Goal: Task Accomplishment & Management: Use online tool/utility

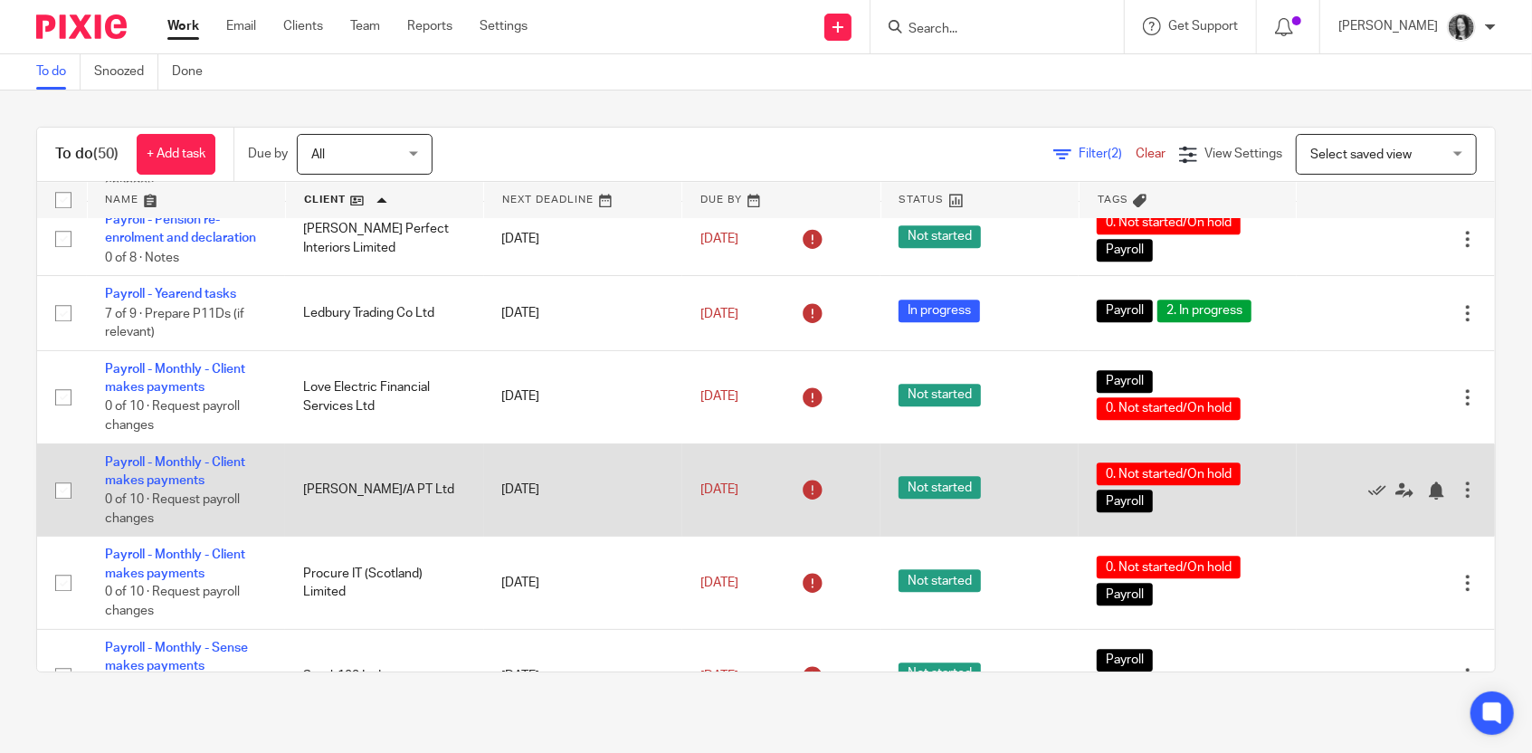
scroll to position [3159, 0]
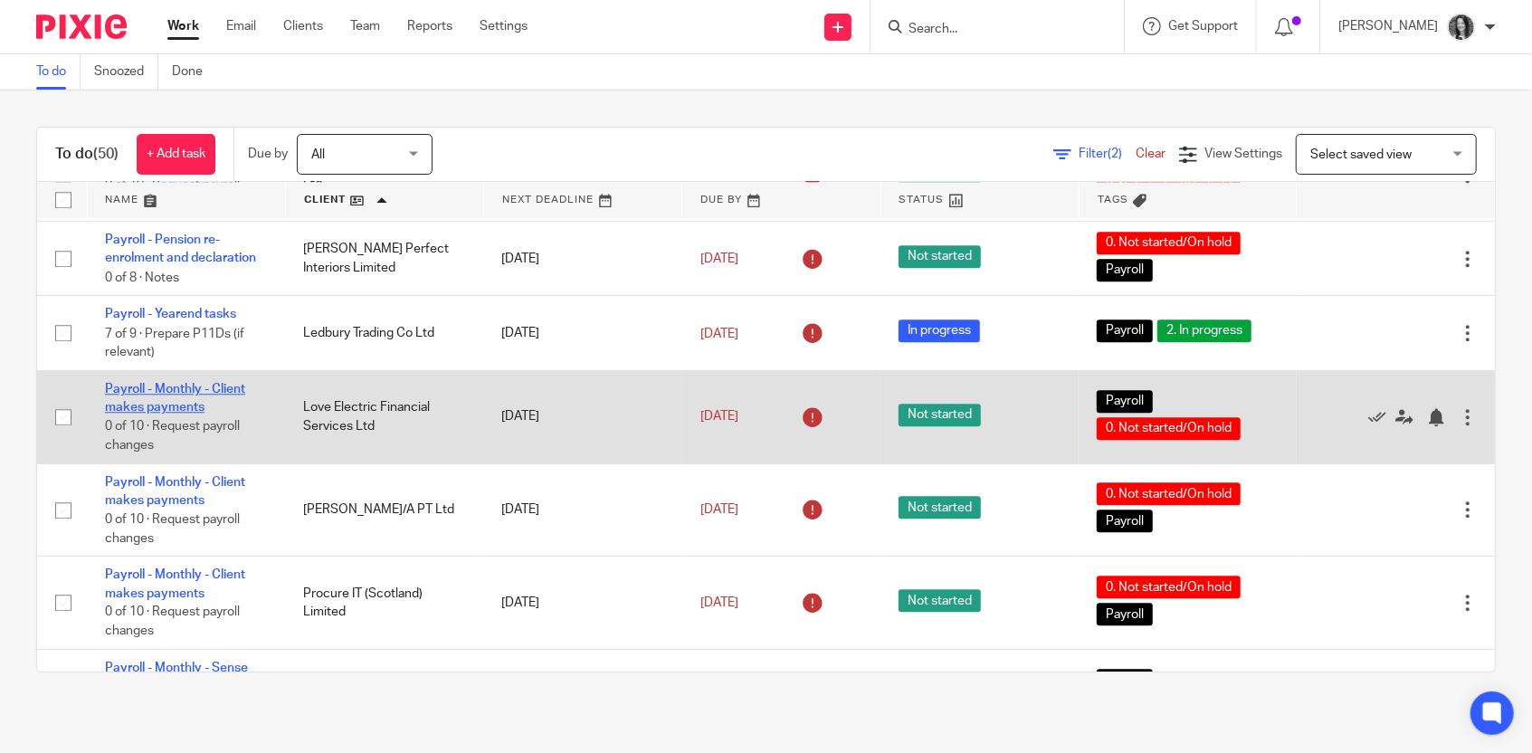
click at [140, 414] on link "Payroll - Monthly - Client makes payments" at bounding box center [175, 398] width 140 height 31
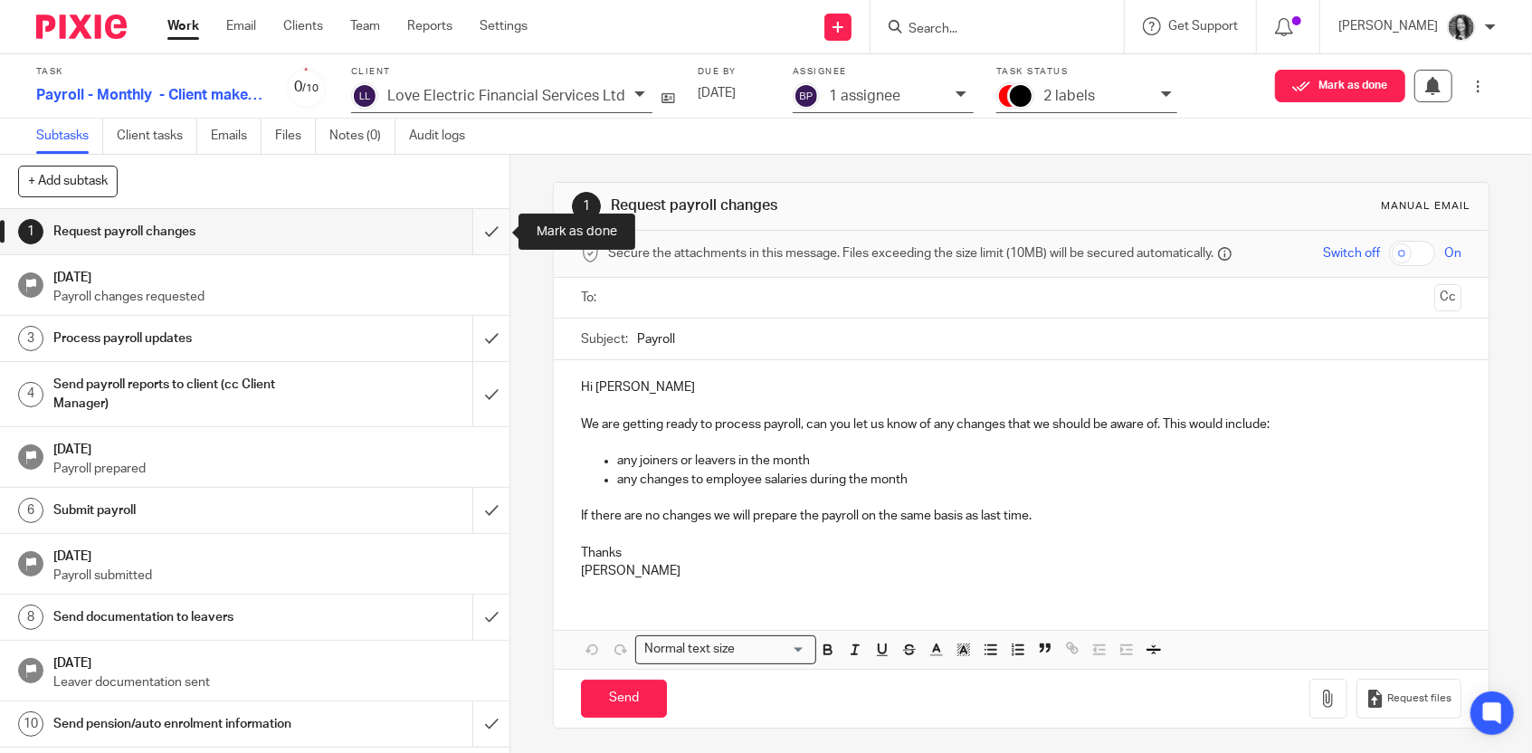
click at [497, 234] on input "submit" at bounding box center [254, 231] width 509 height 45
click at [499, 325] on input "submit" at bounding box center [254, 338] width 509 height 45
click at [489, 385] on input "submit" at bounding box center [254, 394] width 509 height 64
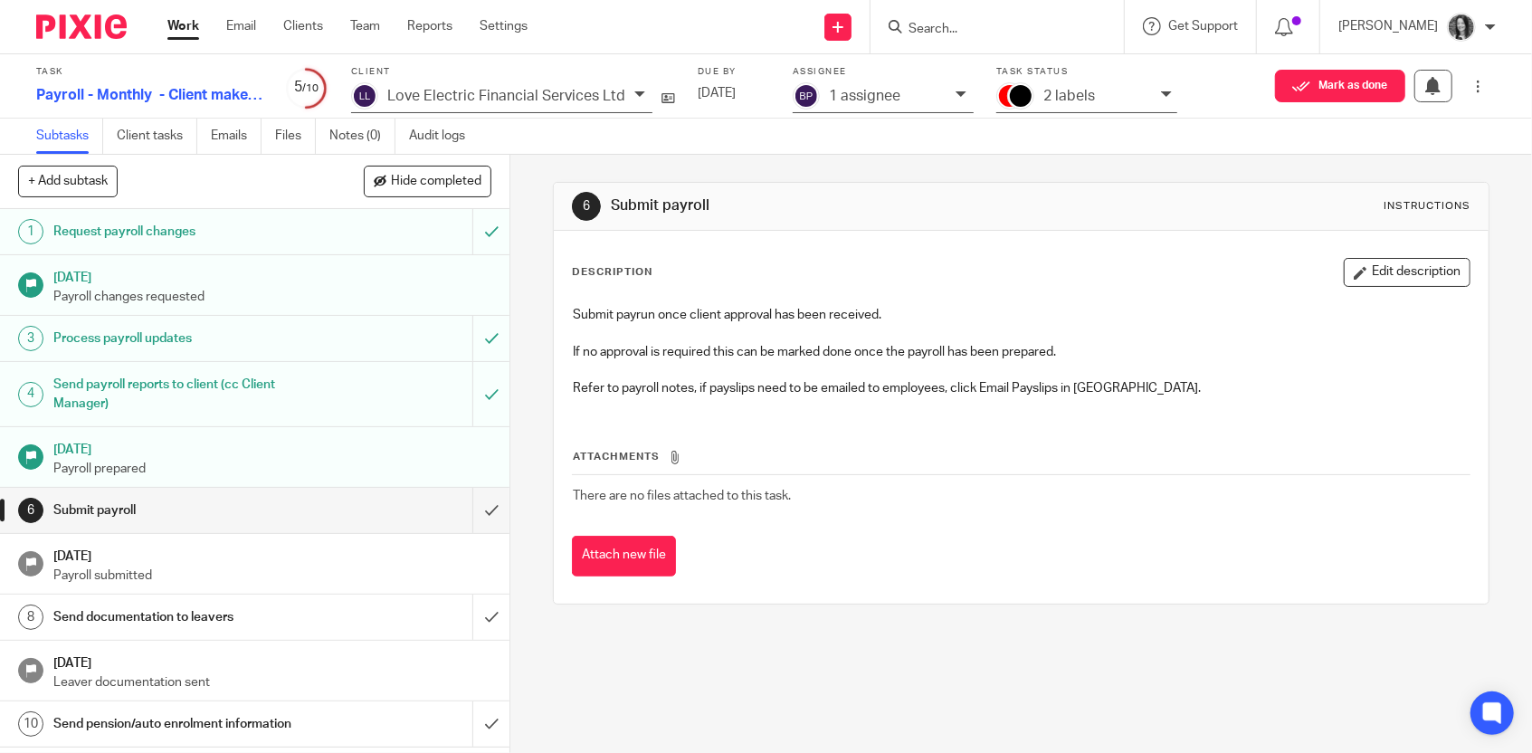
click at [1098, 108] on div "2 labels" at bounding box center [1086, 97] width 181 height 31
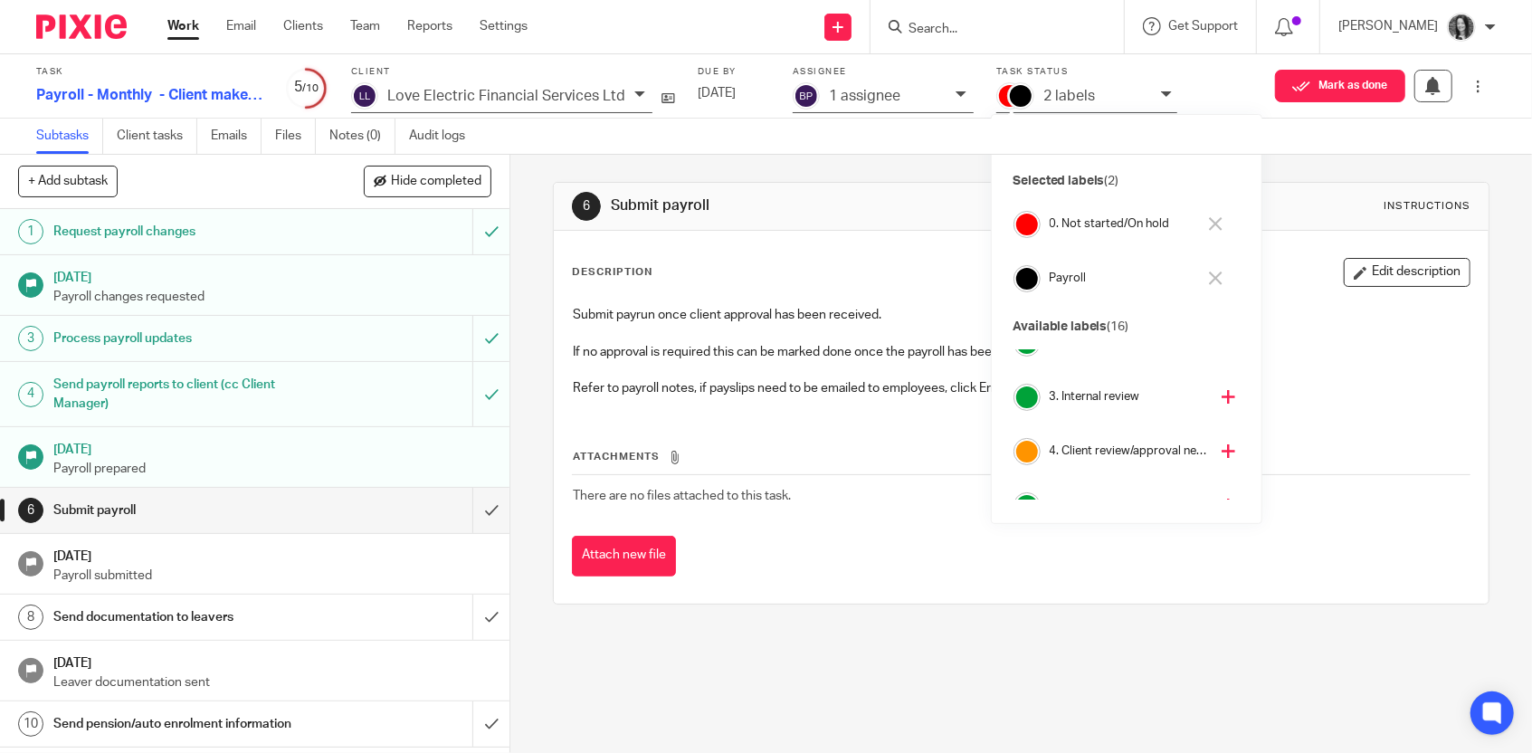
scroll to position [83, 0]
click at [1114, 445] on h4 "4. Client review/approval needed" at bounding box center [1129, 449] width 159 height 17
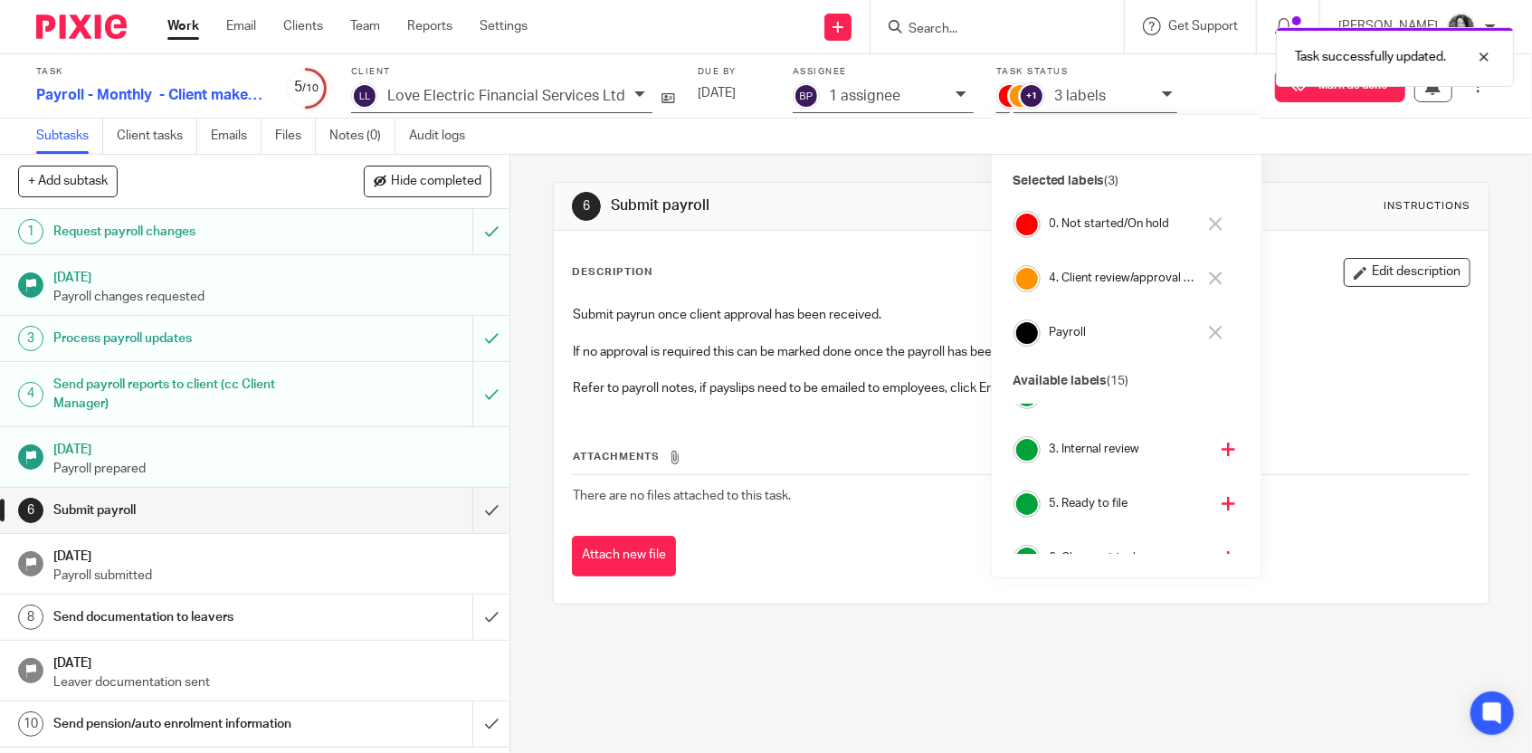
click at [1080, 226] on h4 "0. Not started/On hold" at bounding box center [1123, 223] width 147 height 17
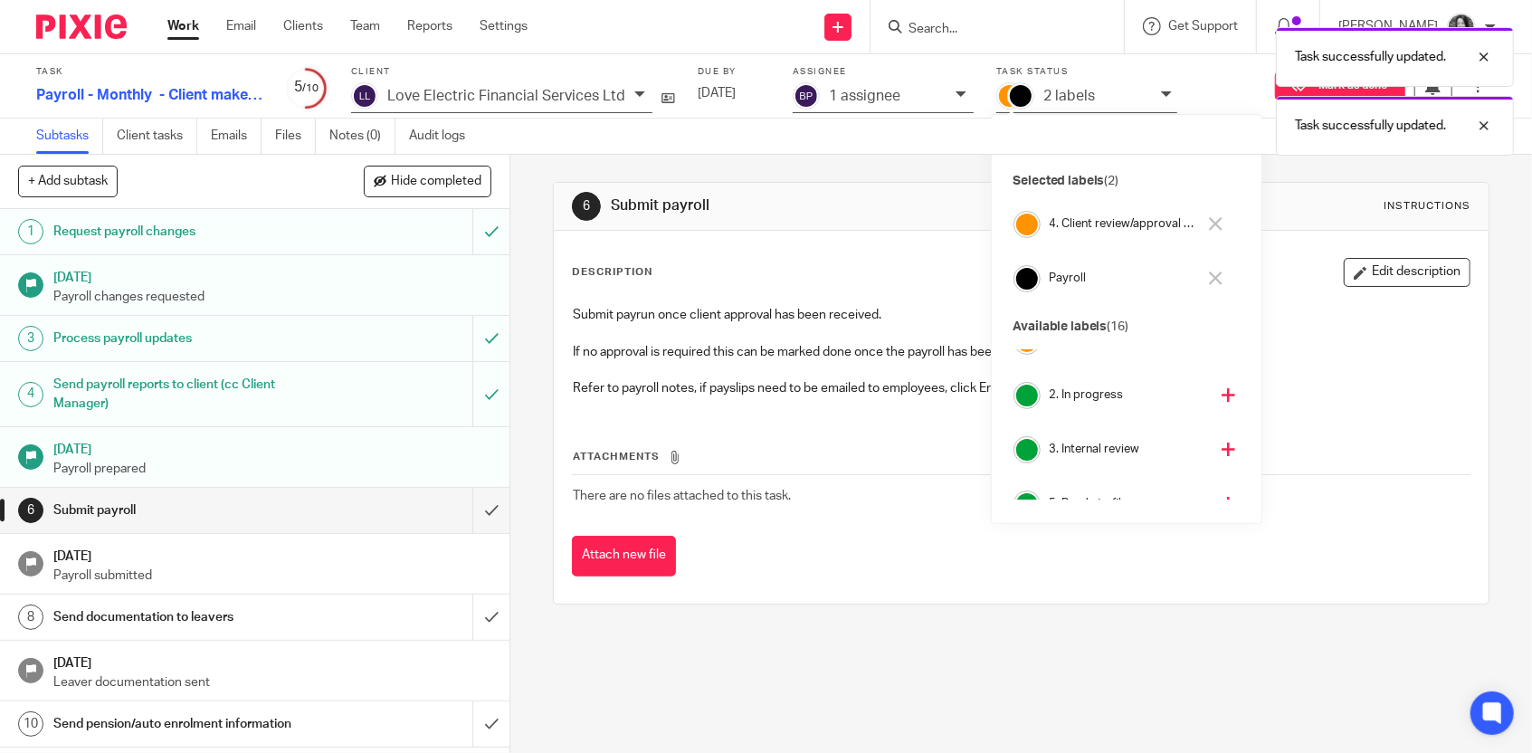
scroll to position [138, 0]
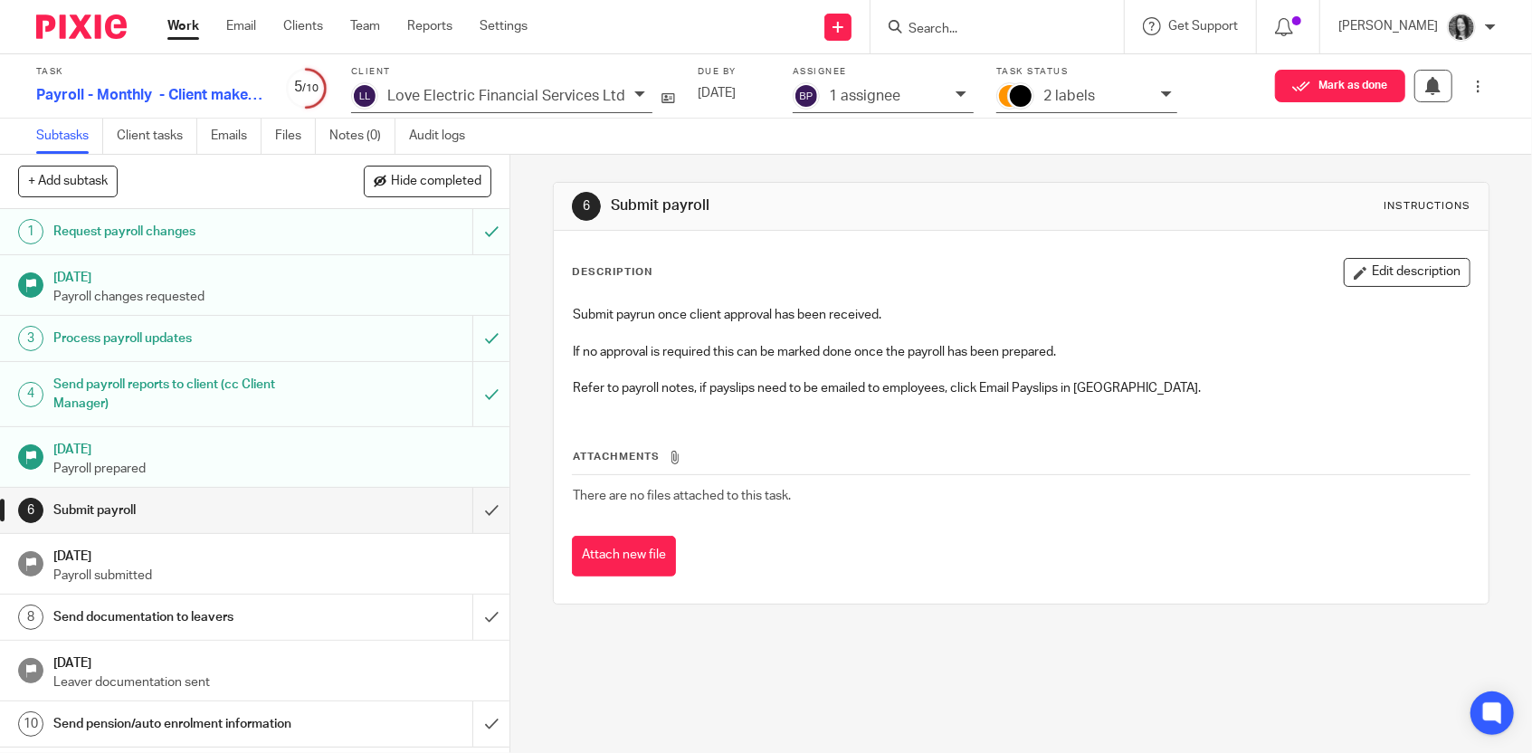
click at [208, 727] on h1 "Send pension/auto enrolment information" at bounding box center [187, 723] width 268 height 27
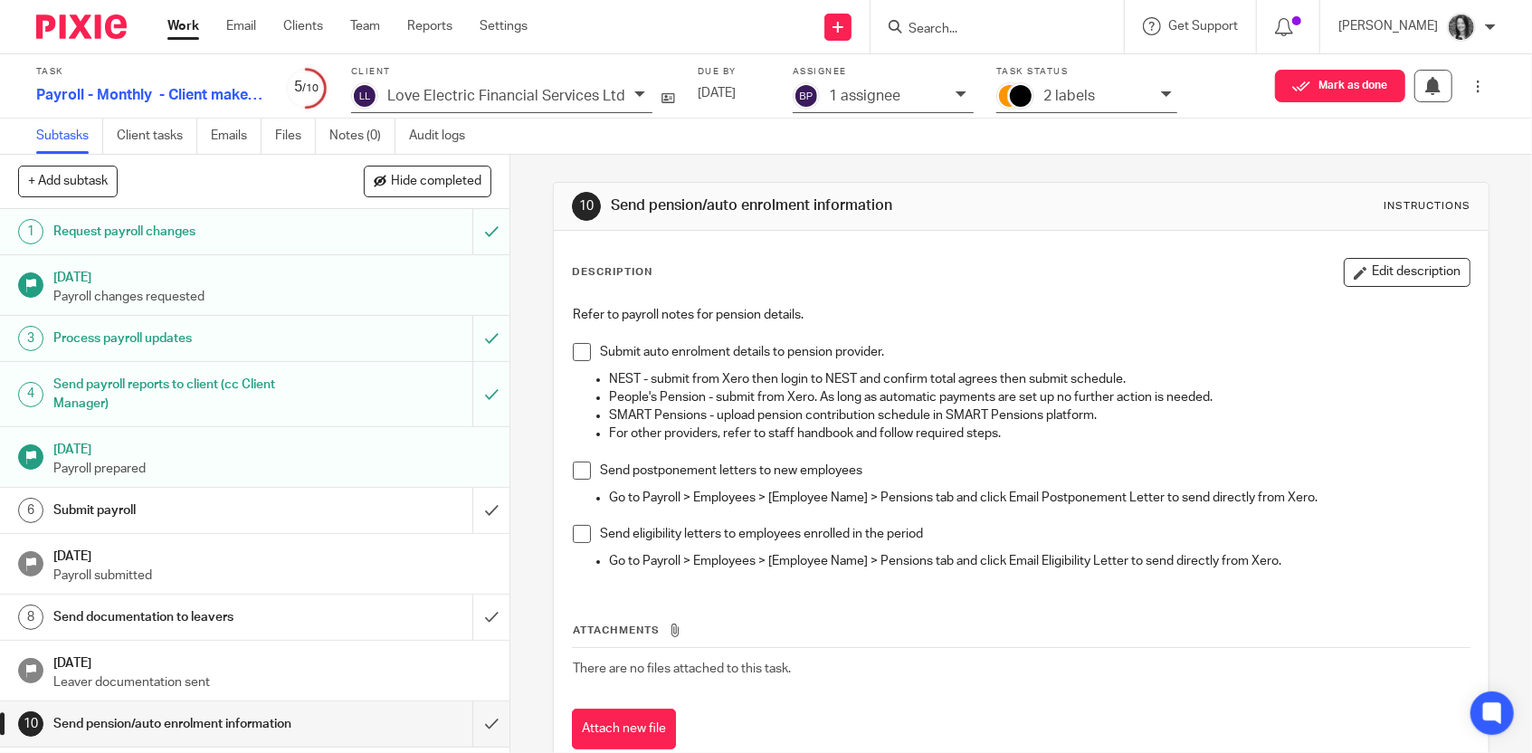
click at [1421, 291] on div "Description Edit description Refer to payroll notes for pension details. Submit…" at bounding box center [1021, 422] width 899 height 328
click at [1425, 282] on button "Edit description" at bounding box center [1407, 272] width 127 height 29
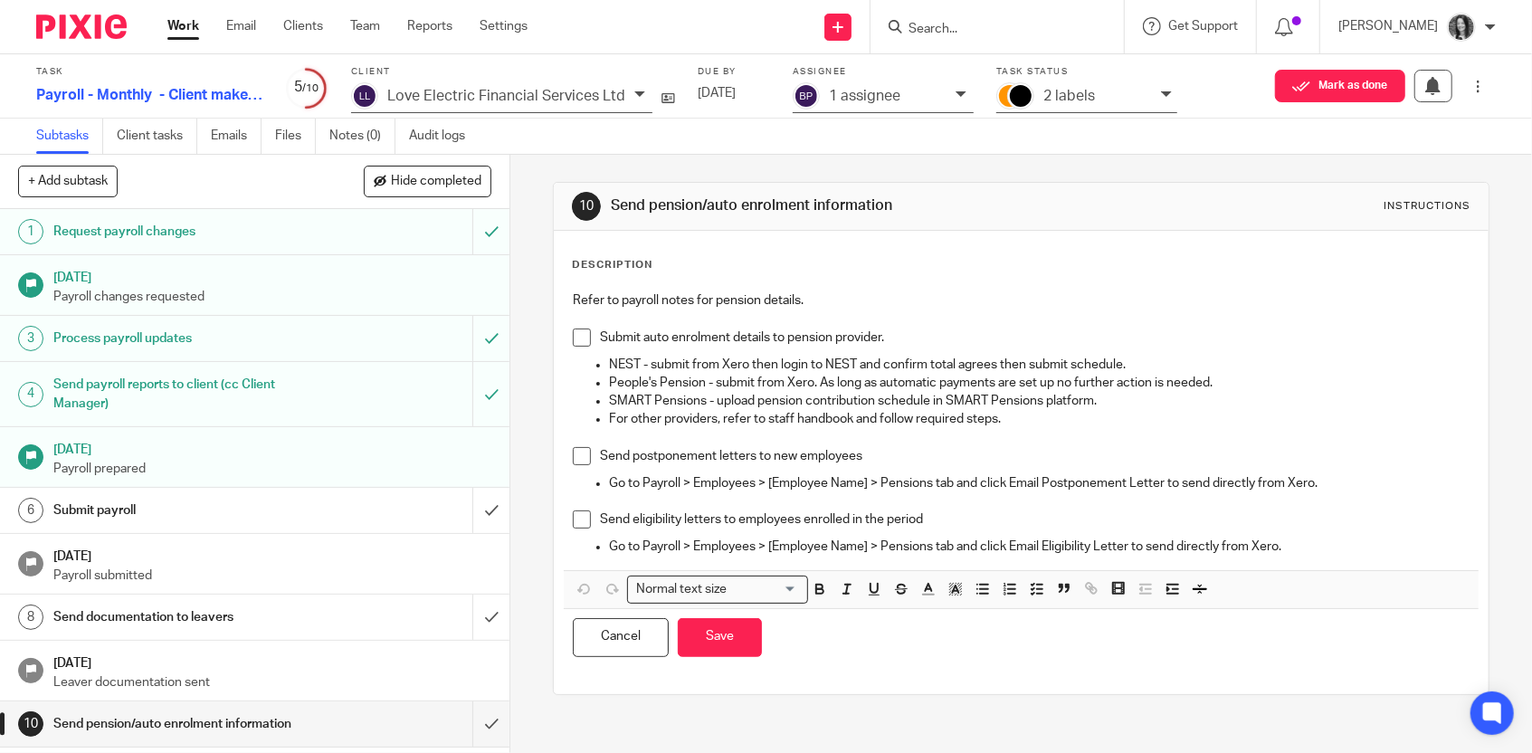
click at [1324, 547] on p "Go to Payroll > Employees > [Employee Name] > Pensions tab and click Email Elig…" at bounding box center [1039, 546] width 861 height 18
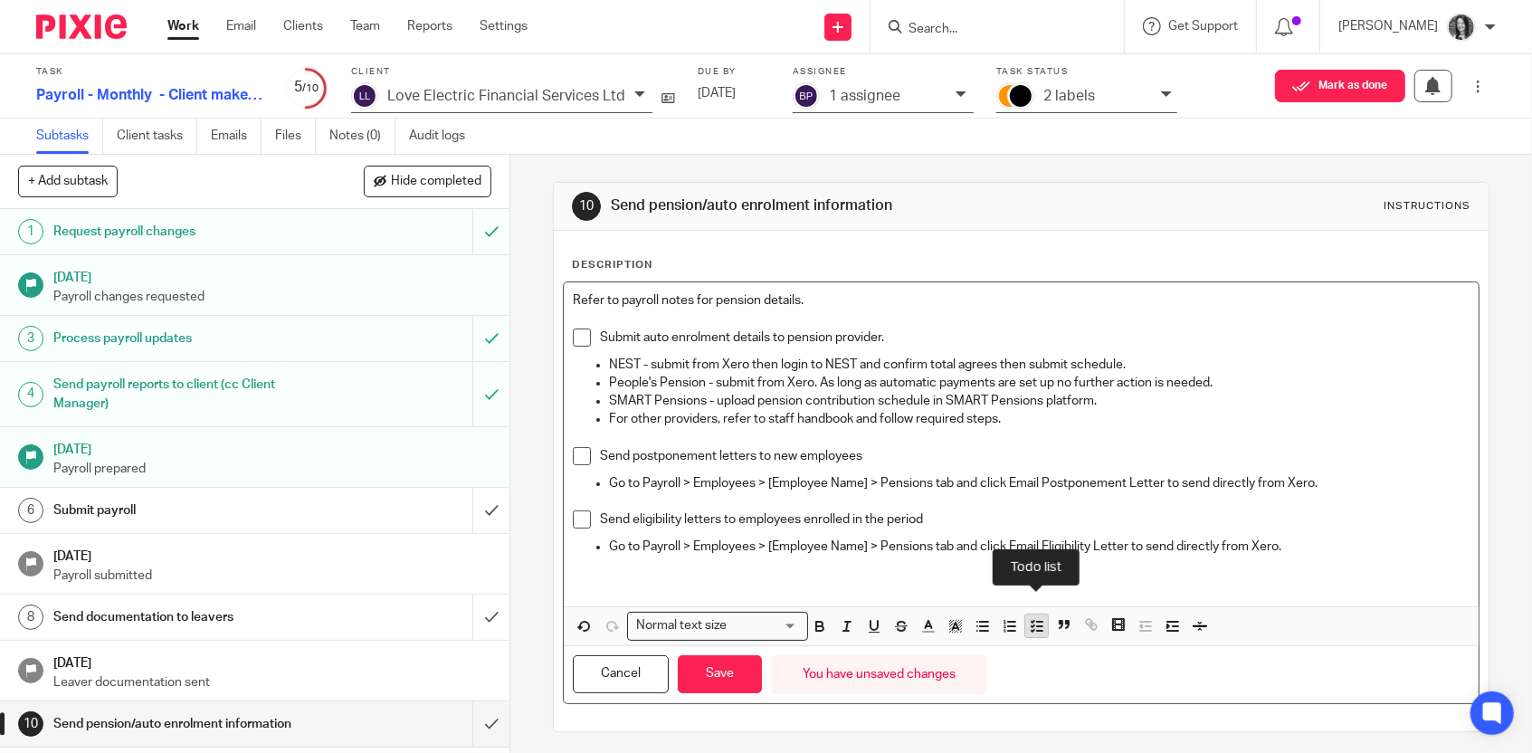
click at [1031, 625] on icon "button" at bounding box center [1037, 626] width 16 height 16
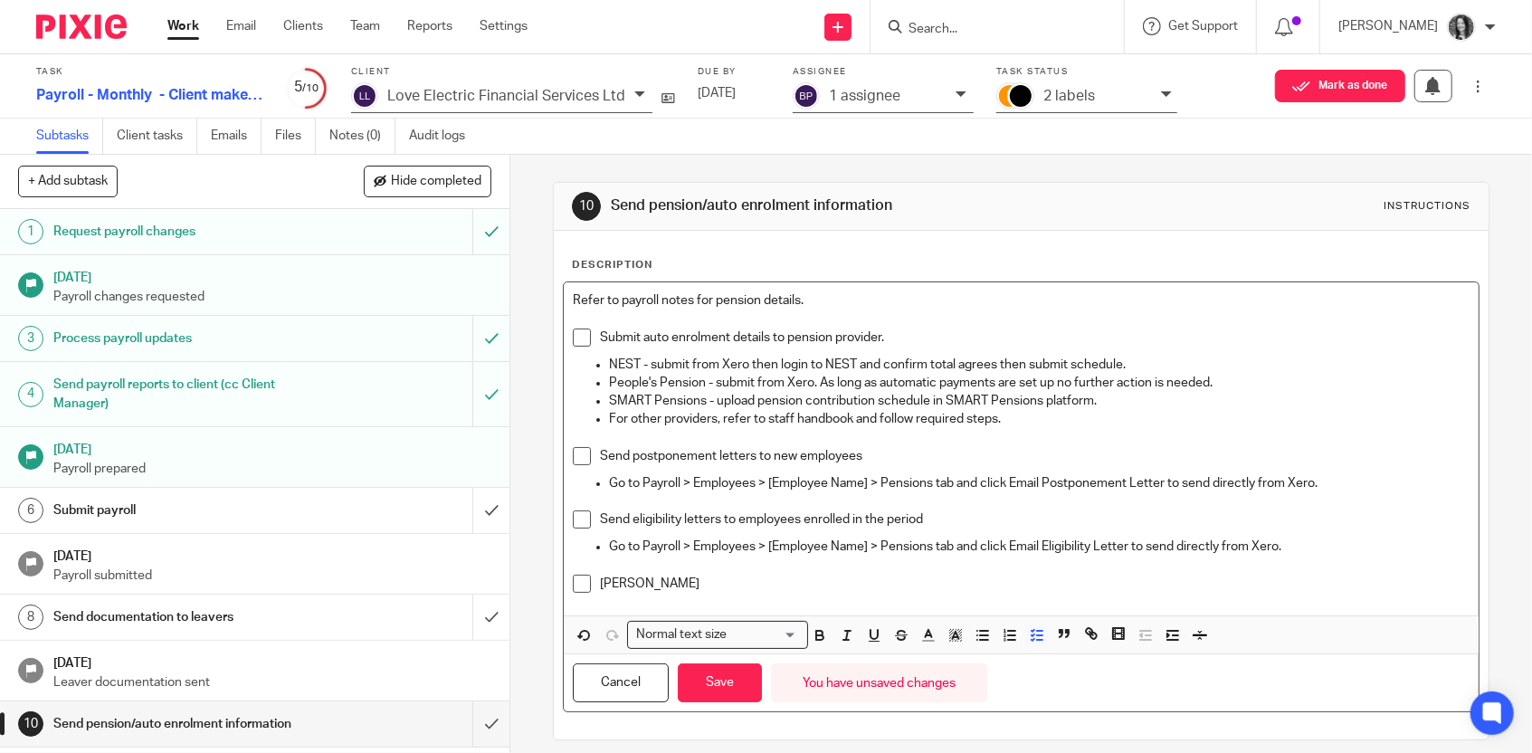
drag, startPoint x: 694, startPoint y: 580, endPoint x: 587, endPoint y: 585, distance: 106.9
click at [587, 585] on li "Ane van der Merwe" at bounding box center [1021, 588] width 897 height 27
click at [727, 673] on button "Save" at bounding box center [720, 682] width 84 height 39
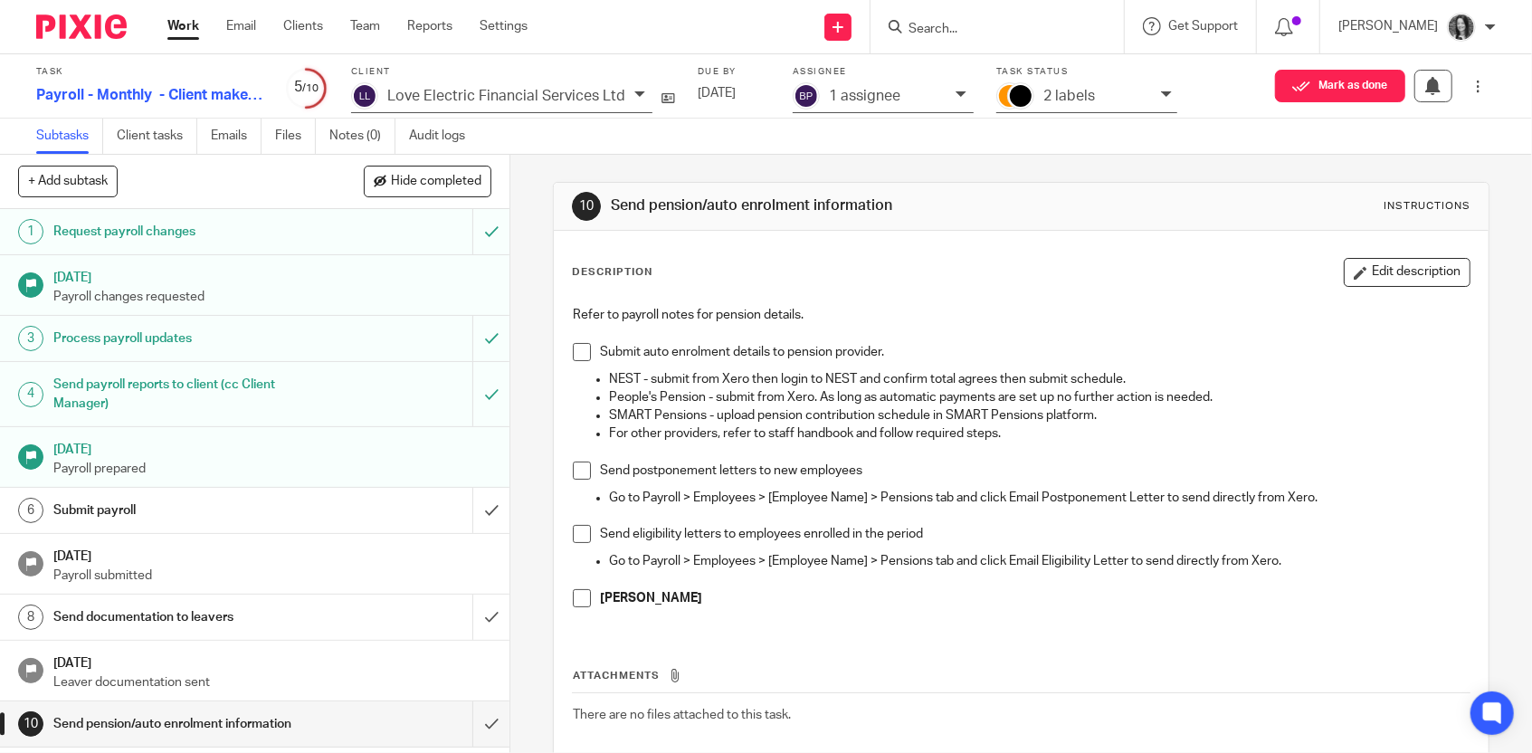
click at [897, 160] on div "10 Send pension/auto enrolment information Instructions Description Edit descri…" at bounding box center [1021, 502] width 937 height 695
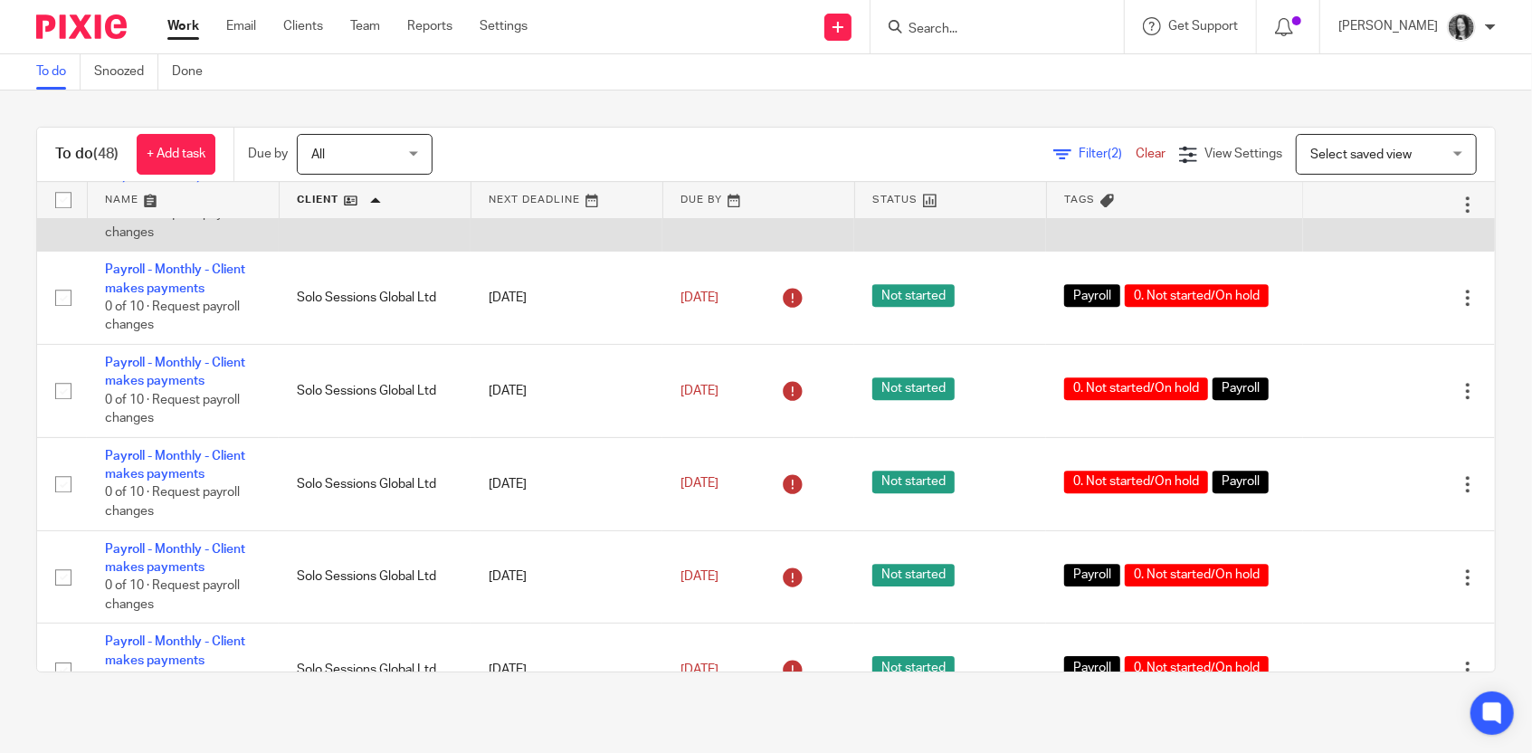
scroll to position [3637, 0]
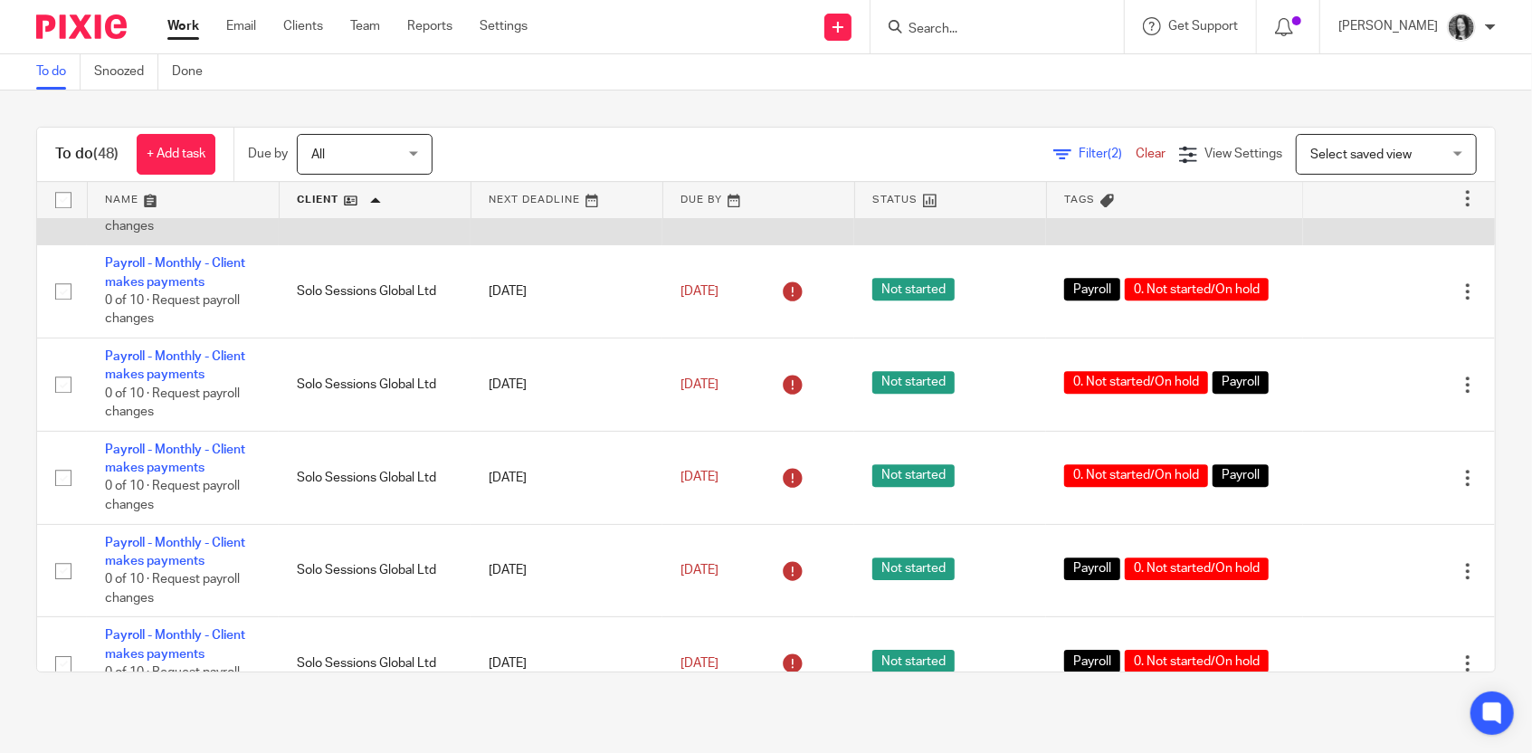
click at [188, 195] on link "Payroll - Monthly - Sense makes payments" at bounding box center [176, 180] width 143 height 31
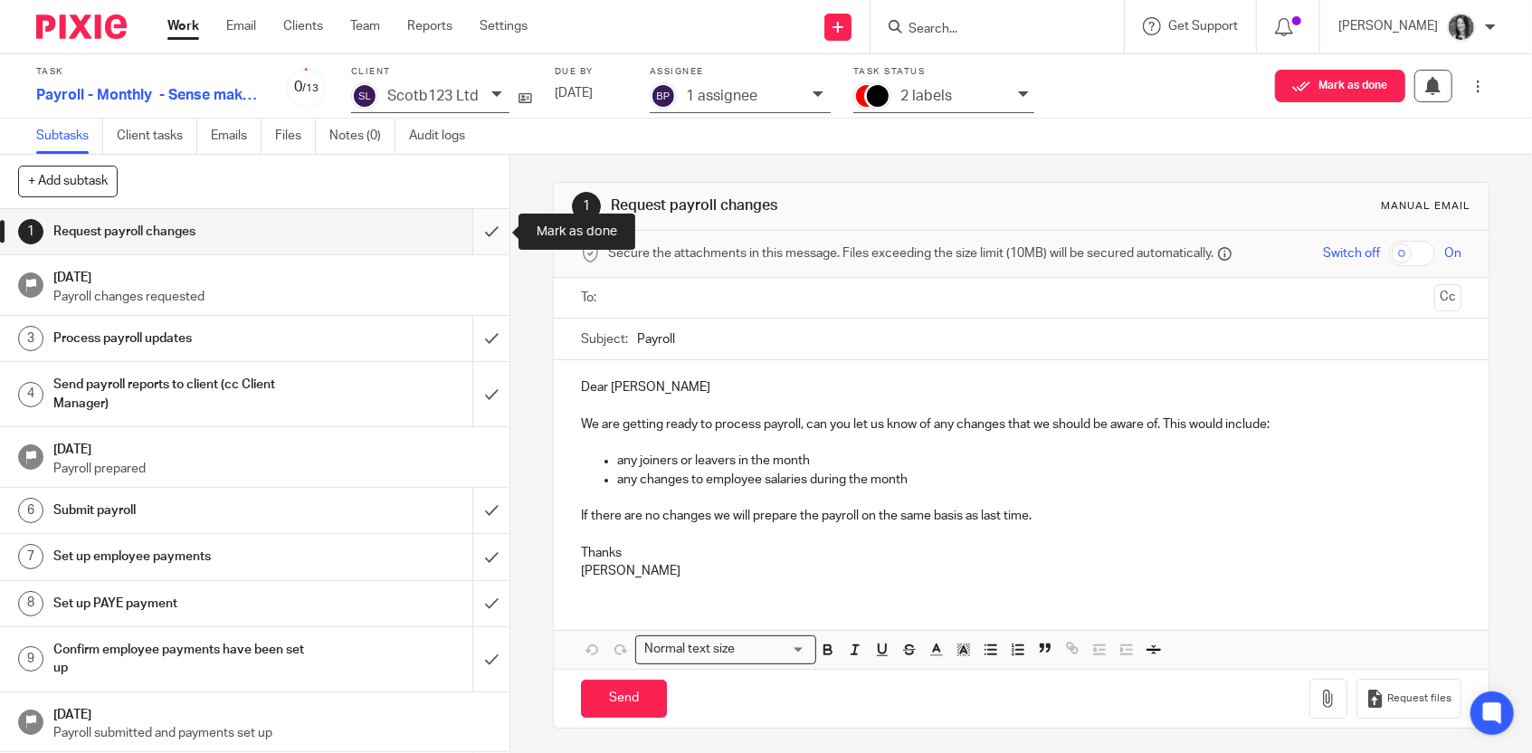
click at [483, 233] on input "submit" at bounding box center [254, 231] width 509 height 45
click at [488, 334] on input "submit" at bounding box center [254, 338] width 509 height 45
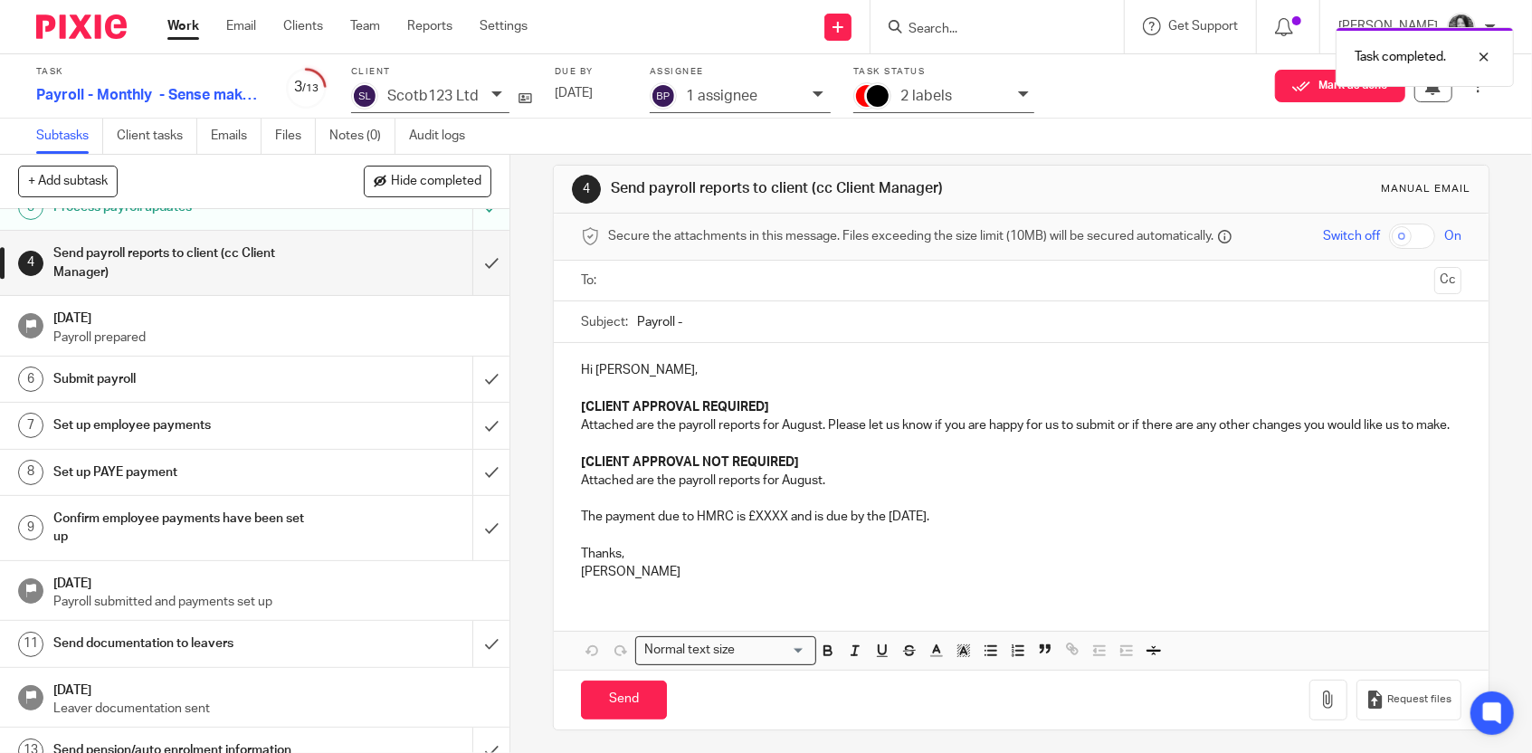
scroll to position [148, 0]
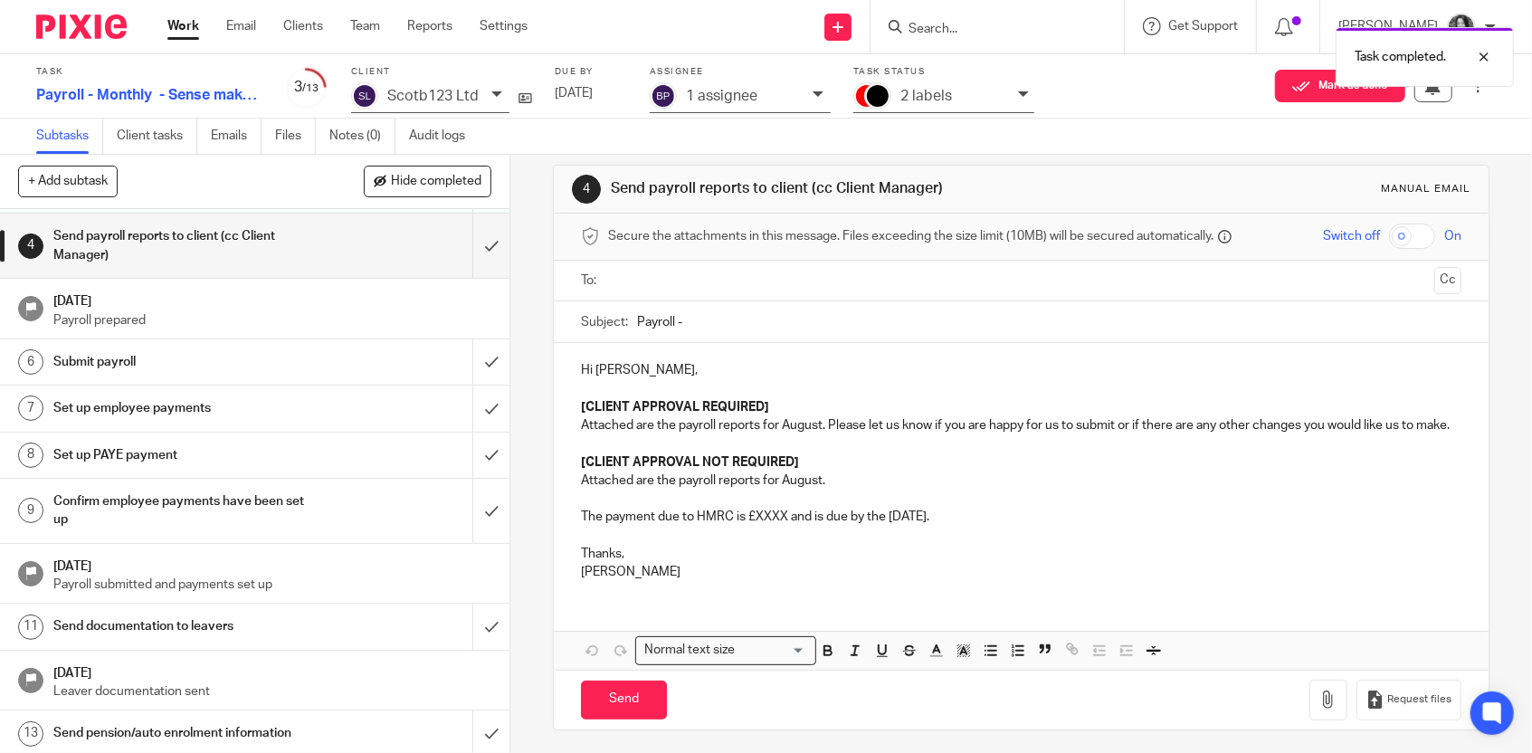
click at [226, 623] on h1 "Send documentation to leavers" at bounding box center [187, 626] width 268 height 27
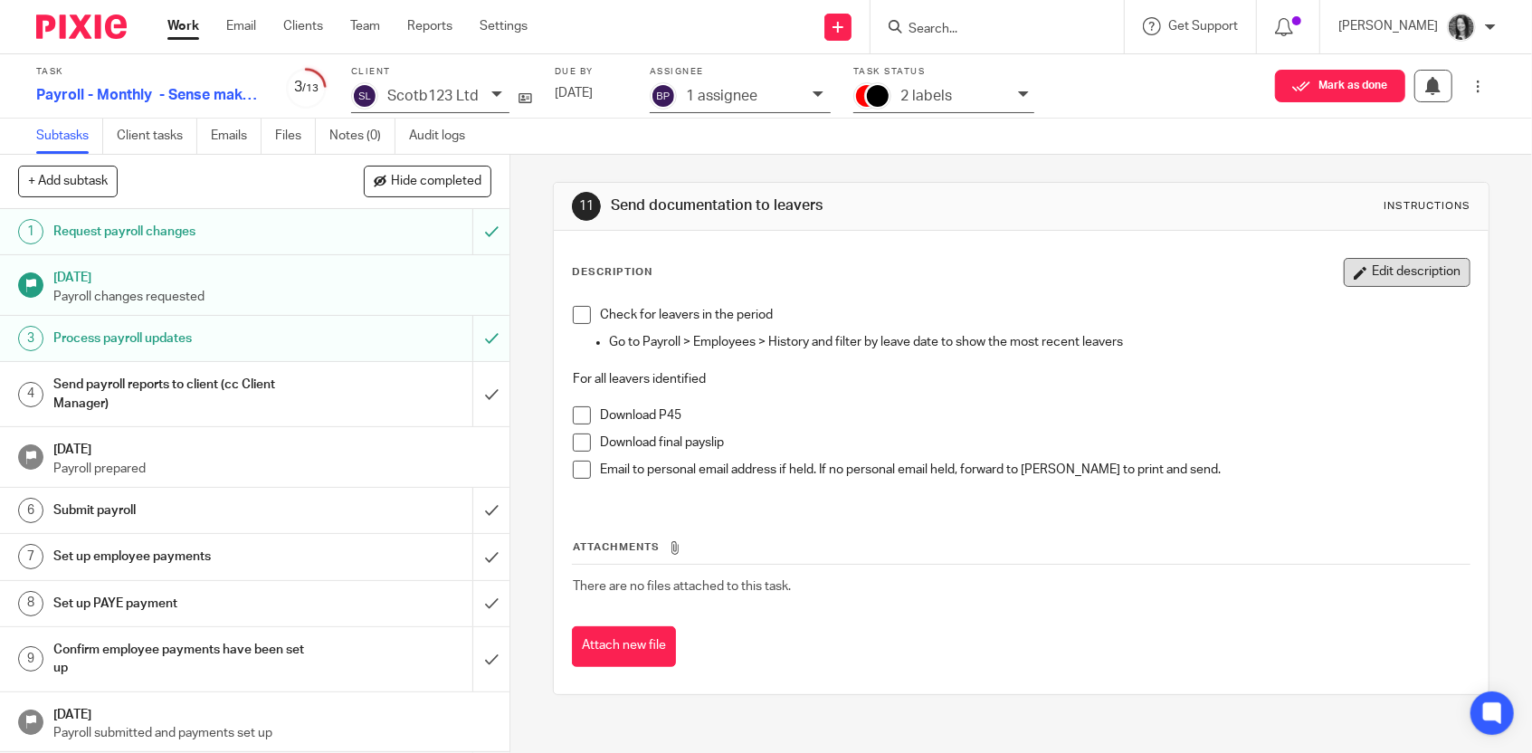
click at [1443, 273] on button "Edit description" at bounding box center [1407, 272] width 127 height 29
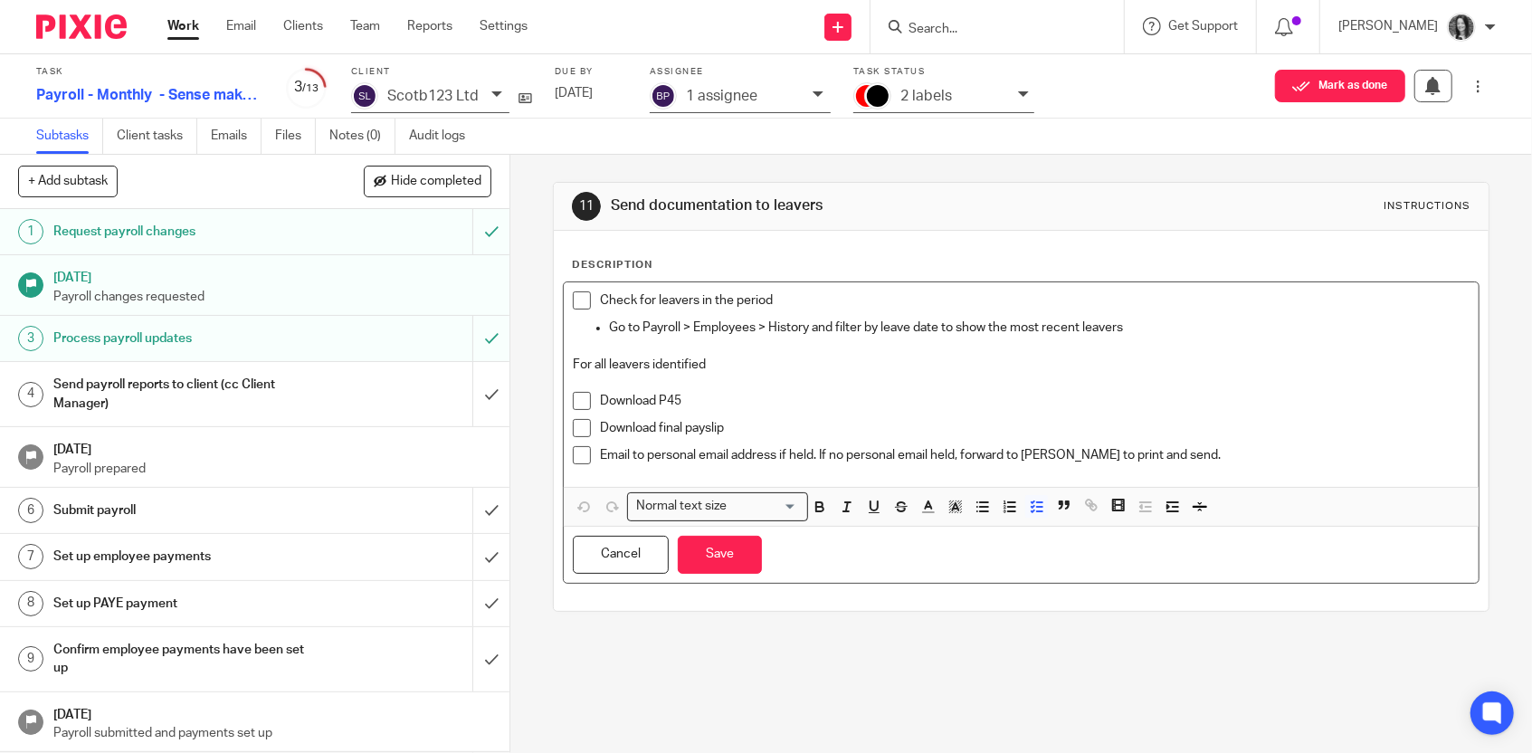
click at [1199, 463] on div "Email to personal email address if held. If no personal email held, forward to …" at bounding box center [1035, 459] width 870 height 27
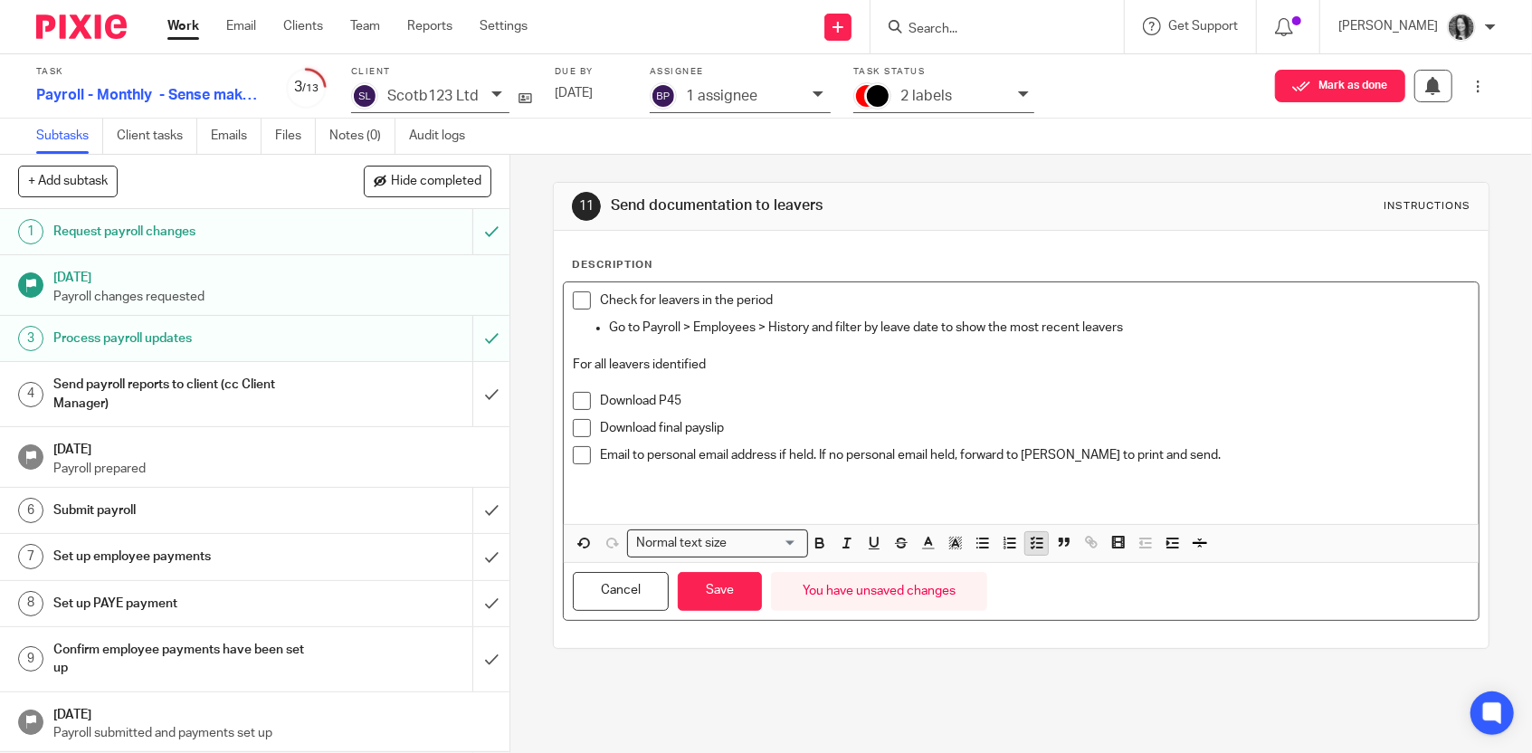
click at [1041, 539] on icon "button" at bounding box center [1037, 543] width 16 height 16
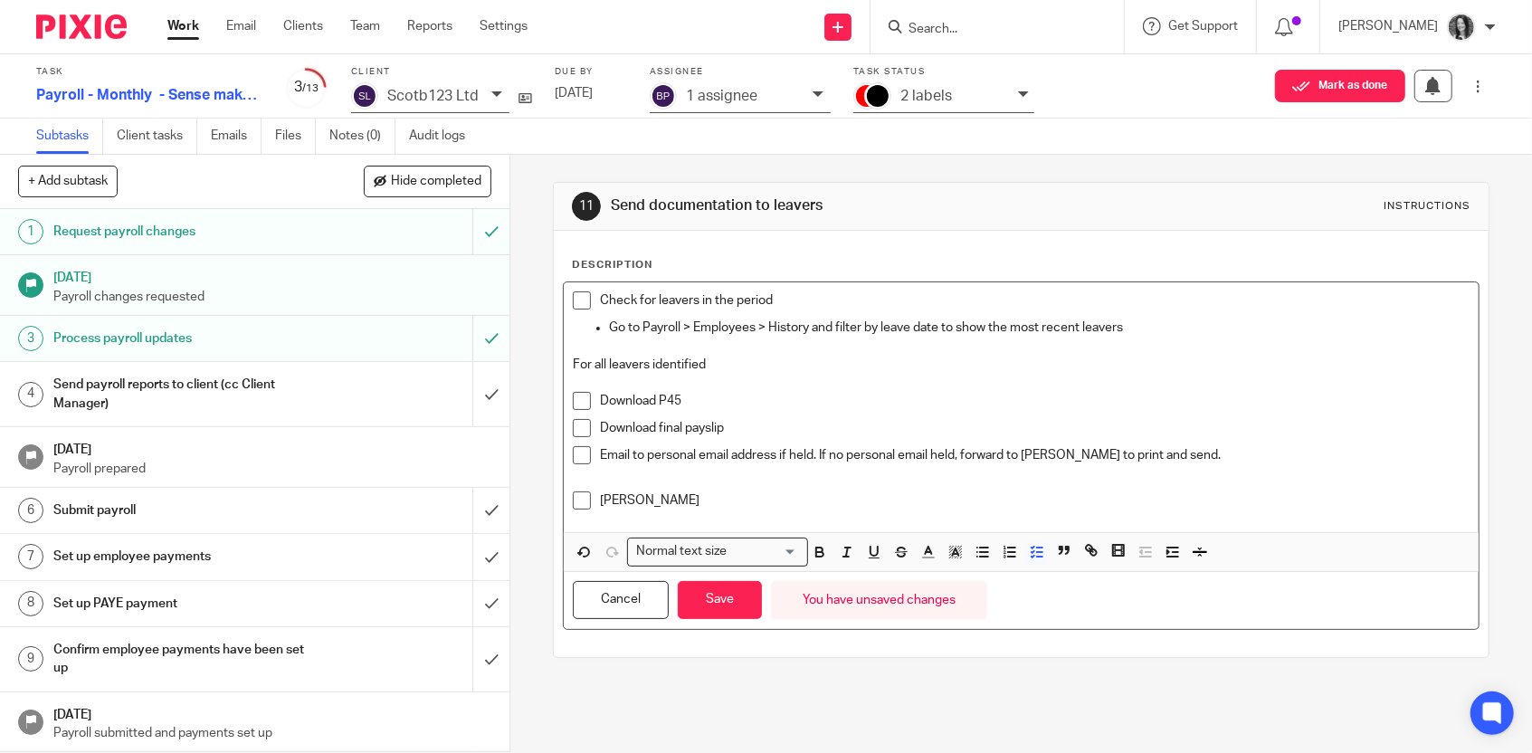
drag, startPoint x: 721, startPoint y: 507, endPoint x: 595, endPoint y: 498, distance: 126.1
click at [595, 498] on li "[PERSON_NAME]" at bounding box center [1021, 504] width 897 height 27
click at [736, 501] on p "[PERSON_NAME]" at bounding box center [1035, 500] width 870 height 18
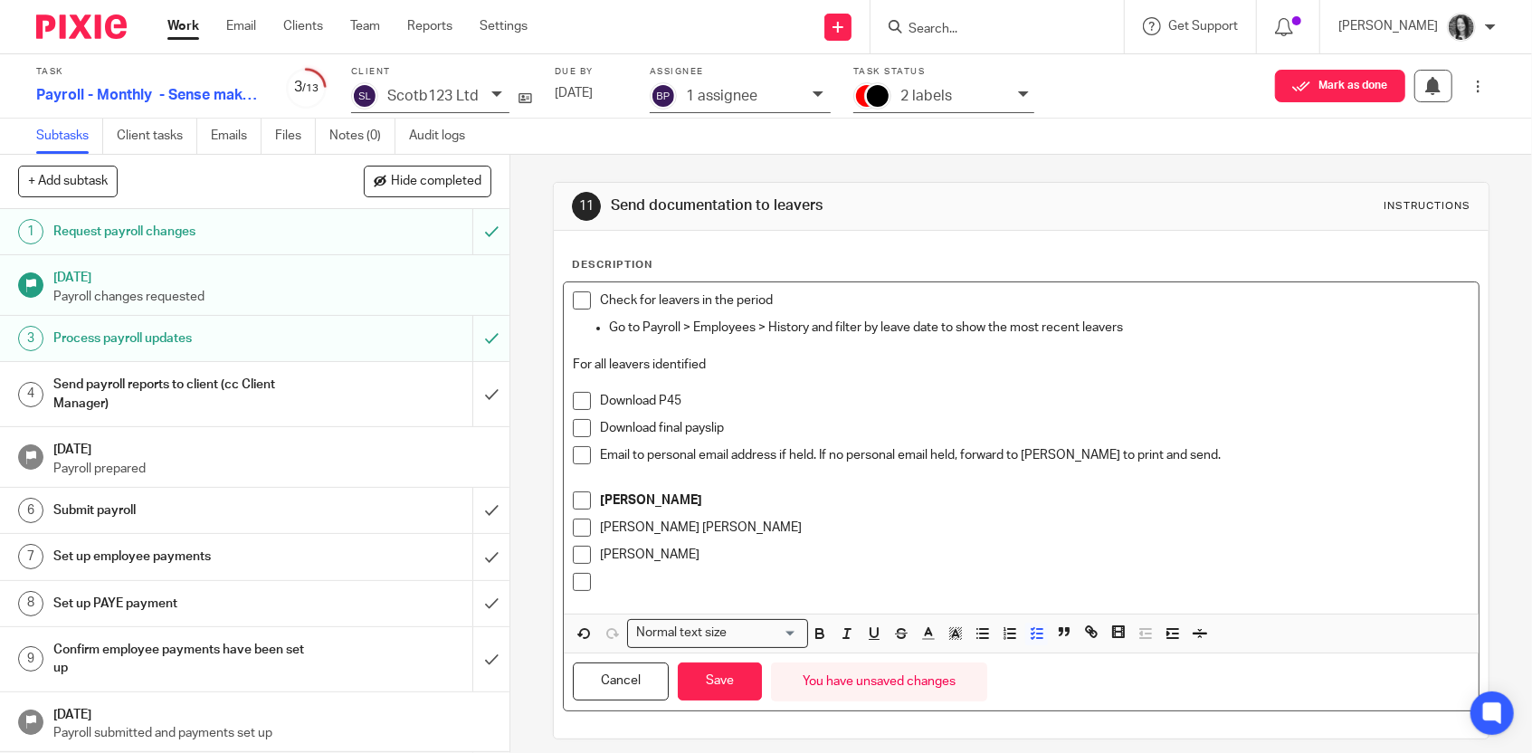
drag, startPoint x: 725, startPoint y: 551, endPoint x: 557, endPoint y: 525, distance: 169.4
click at [557, 525] on div "Description Check for leavers in the period Go to Payroll > Employees > History…" at bounding box center [1021, 485] width 935 height 508
click at [670, 583] on p at bounding box center [1035, 582] width 870 height 18
drag, startPoint x: 744, startPoint y: 574, endPoint x: 599, endPoint y: 575, distance: 144.8
click at [600, 575] on p "Kondwani Mapemba" at bounding box center [1035, 582] width 870 height 18
